Goal: Task Accomplishment & Management: Complete application form

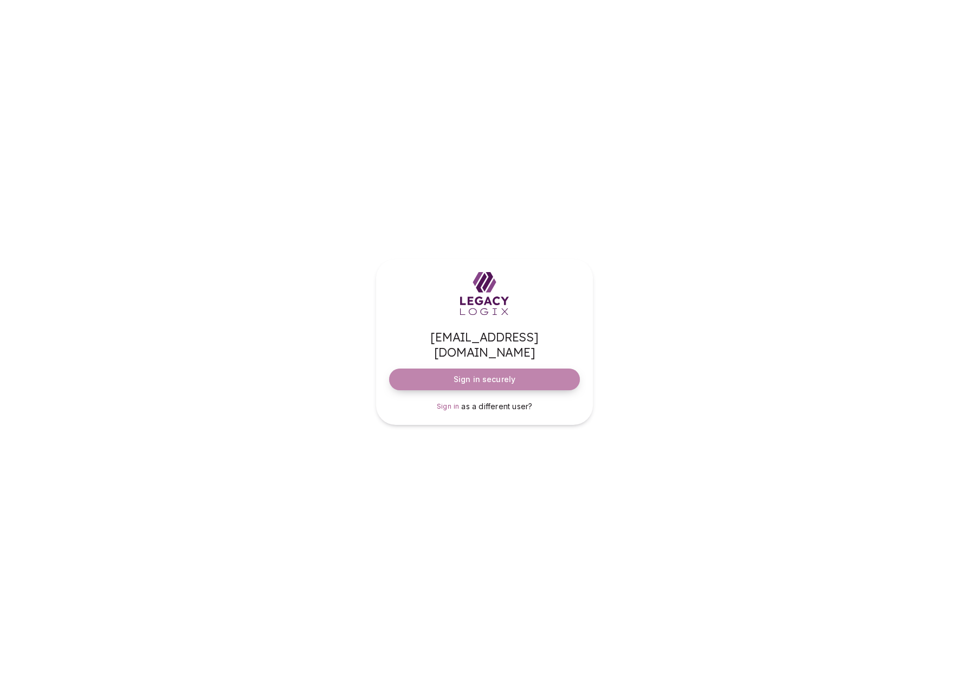
click at [474, 374] on span "Sign in securely" at bounding box center [485, 379] width 62 height 11
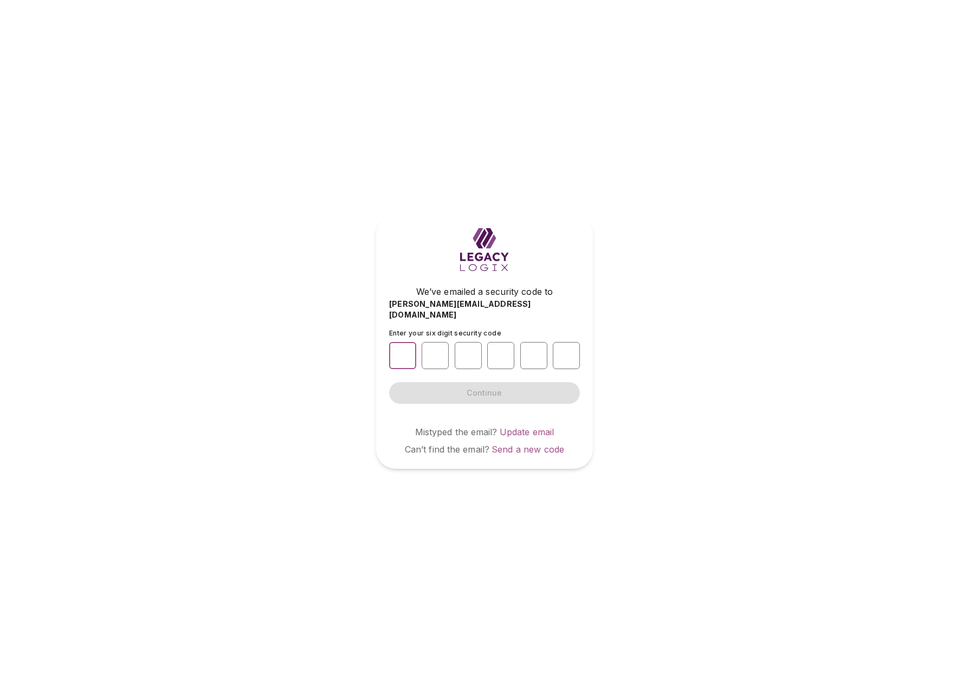
click at [402, 351] on input "number" at bounding box center [402, 355] width 27 height 27
type input "*"
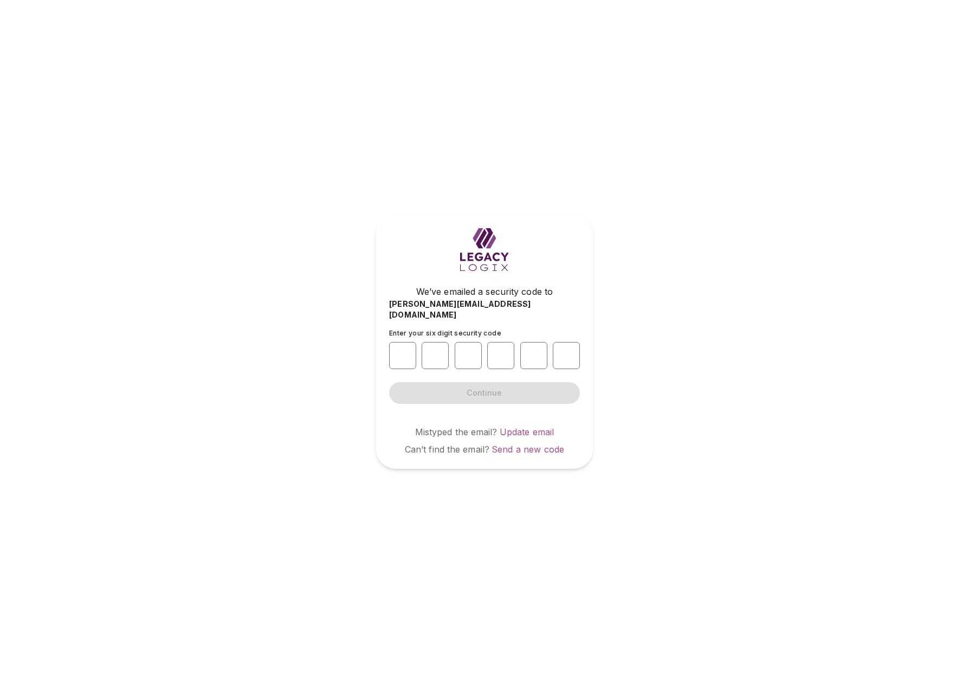
type input "*"
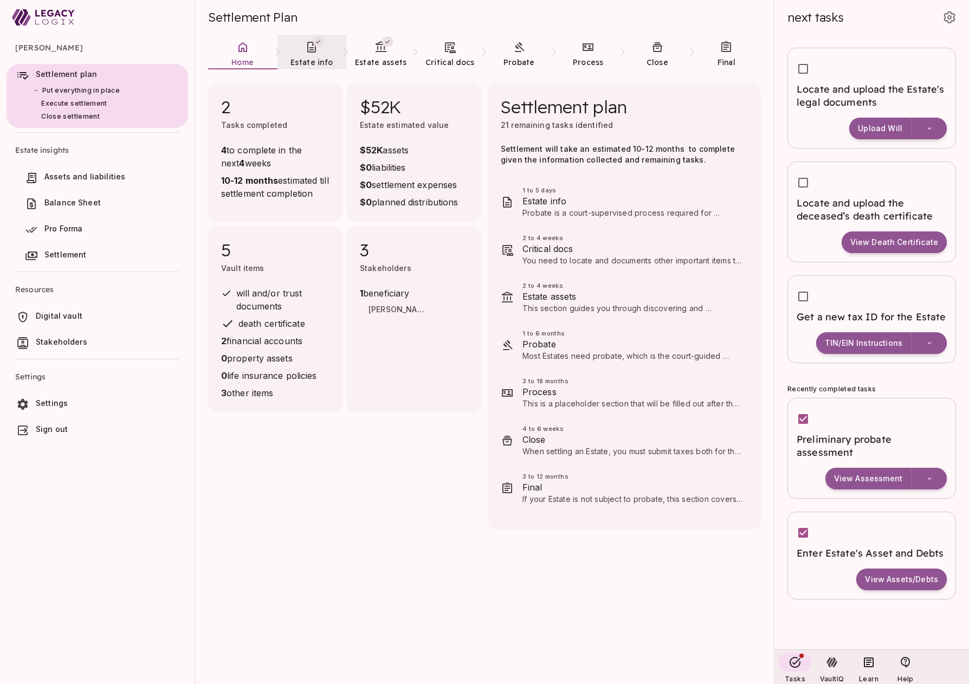
click at [318, 53] on icon at bounding box center [311, 47] width 13 height 13
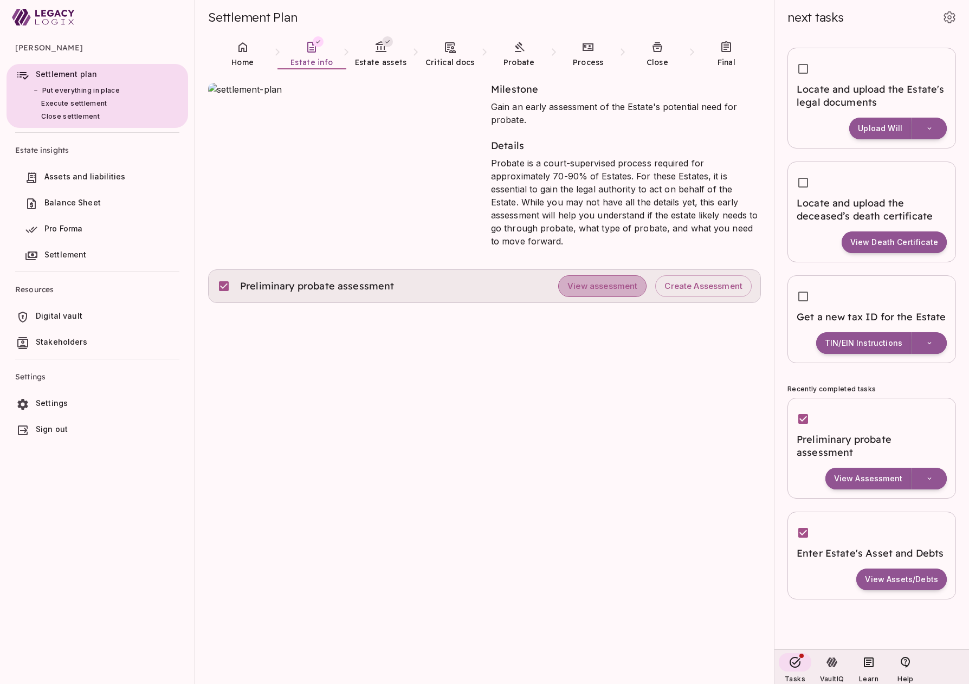
click at [601, 288] on span "View assessment" at bounding box center [602, 286] width 70 height 10
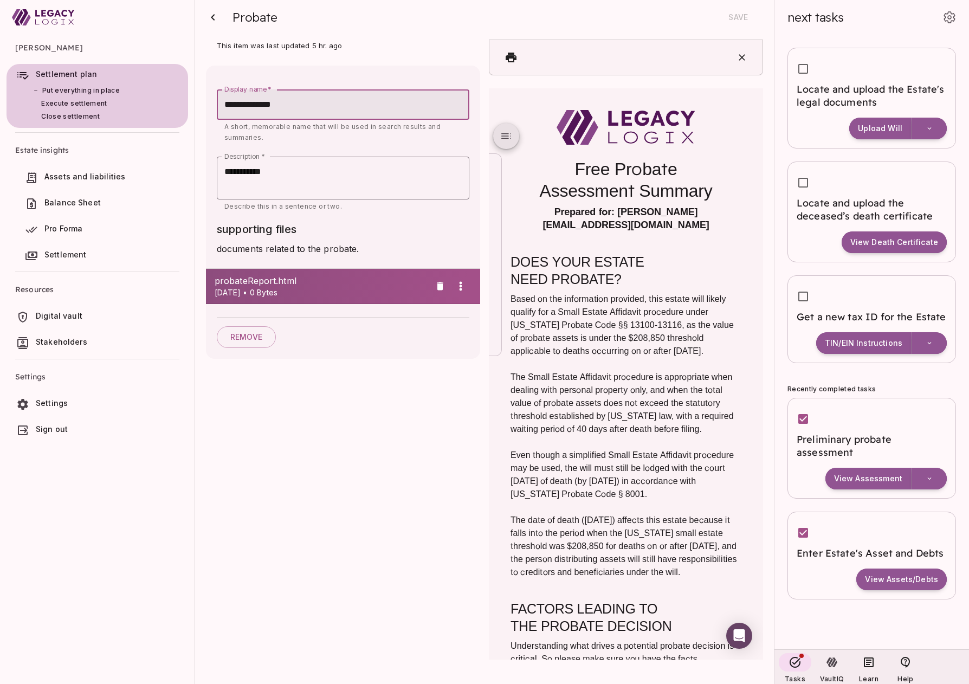
click at [80, 79] on span "Settlement plan" at bounding box center [110, 74] width 148 height 11
